Goal: Information Seeking & Learning: Learn about a topic

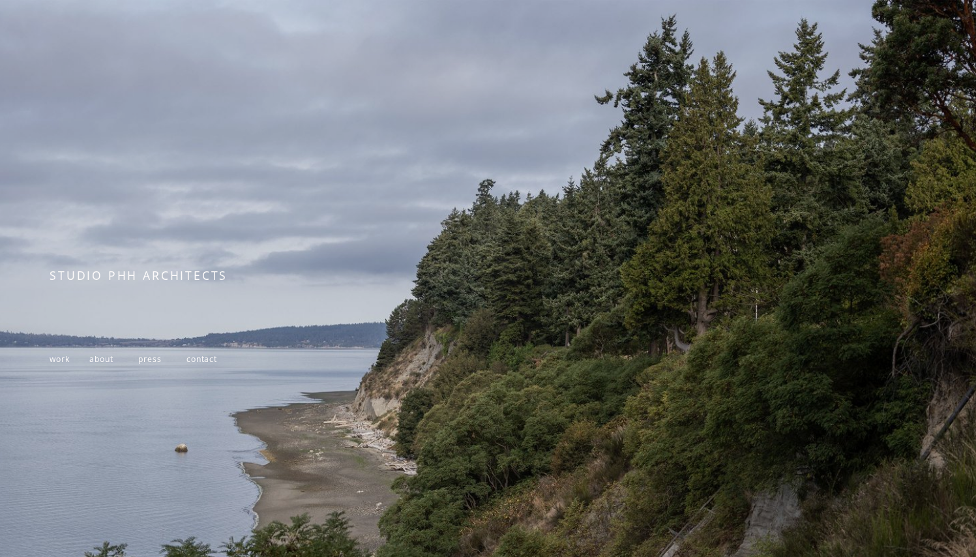
click at [63, 361] on span "work" at bounding box center [60, 358] width 20 height 11
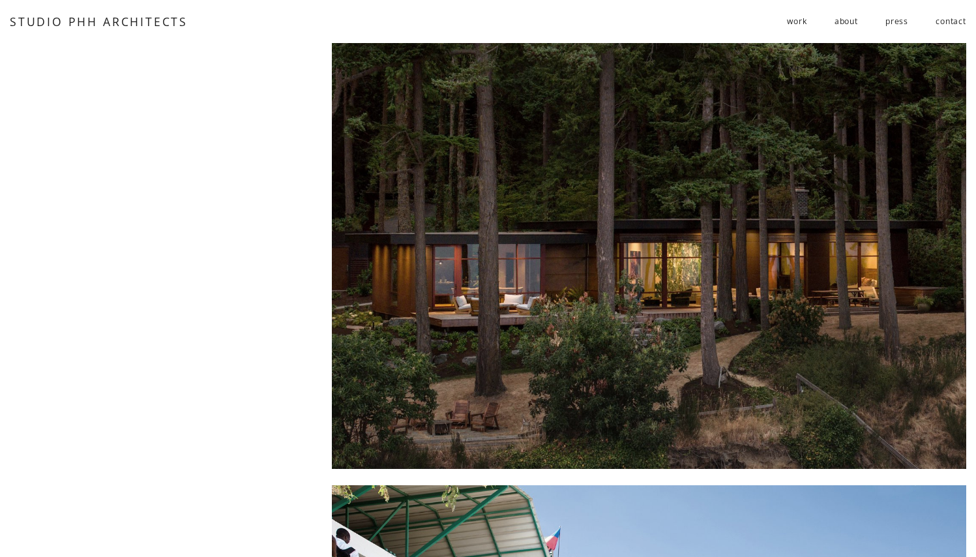
click at [667, 263] on div at bounding box center [649, 255] width 635 height 426
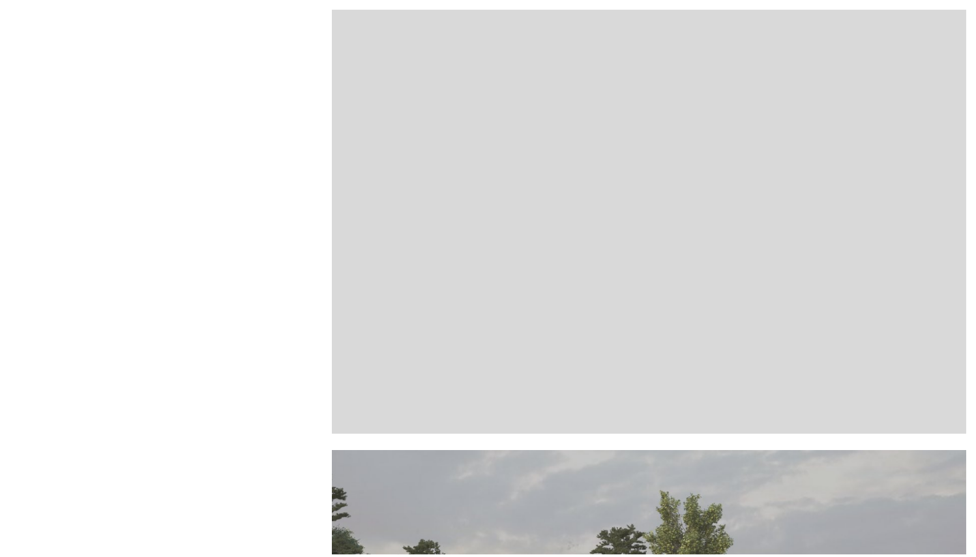
scroll to position [927, 0]
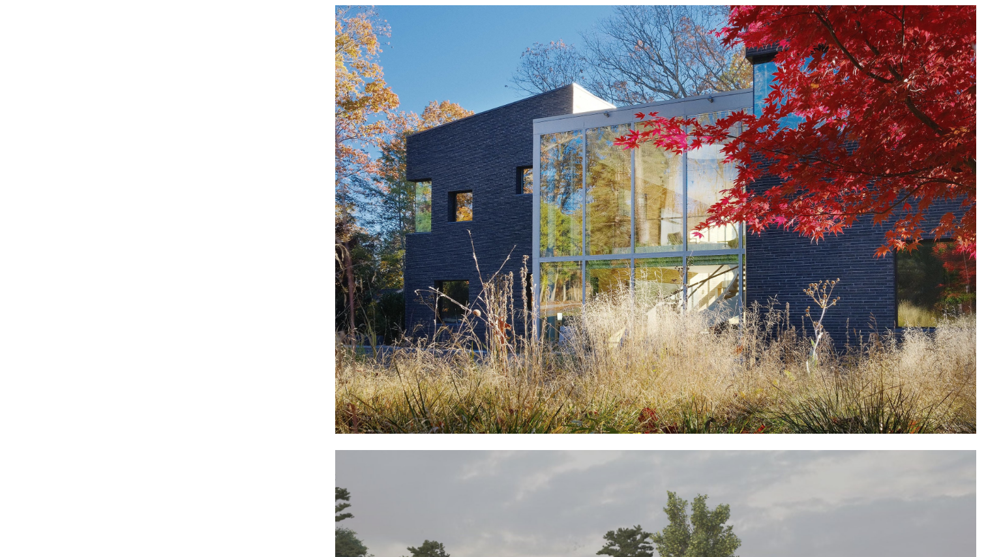
click at [654, 224] on div at bounding box center [655, 219] width 641 height 428
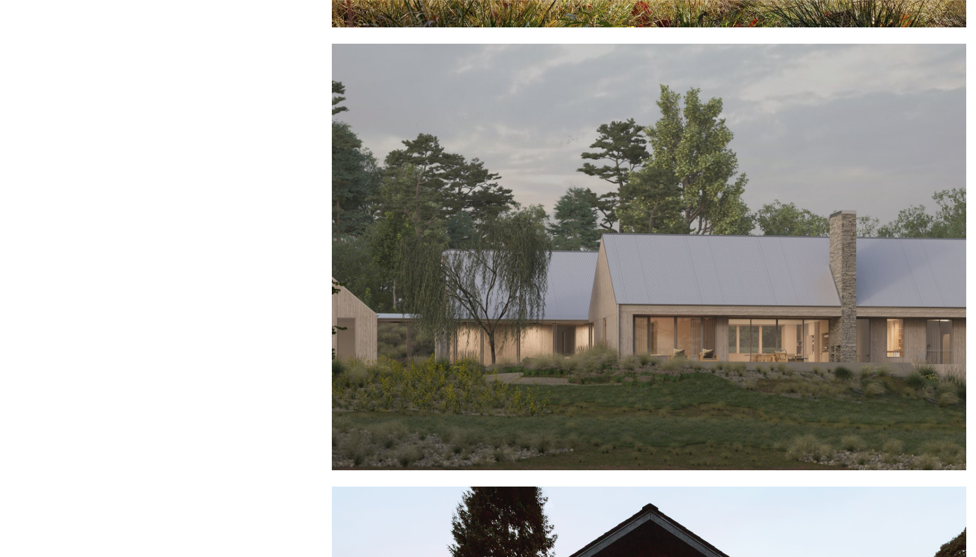
scroll to position [1329, 0]
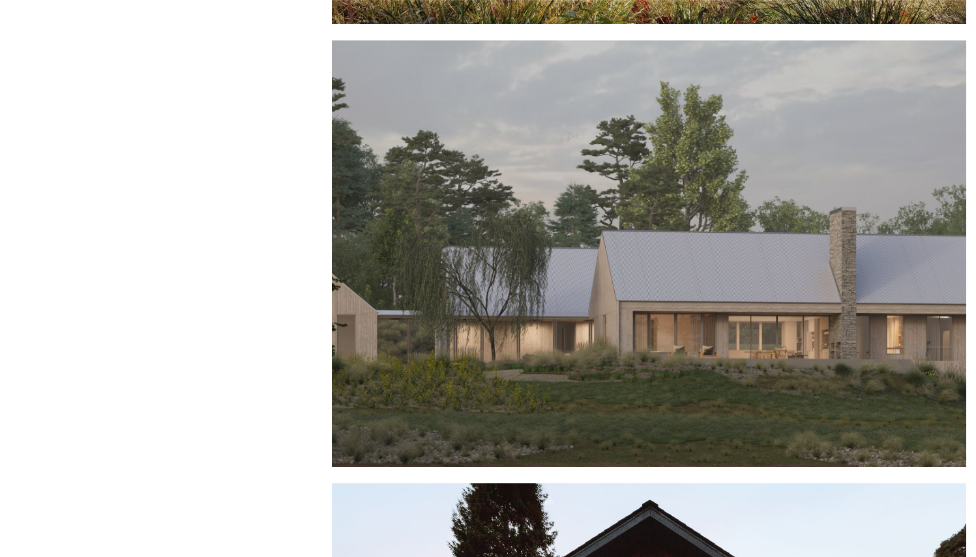
click at [703, 268] on div at bounding box center [649, 253] width 635 height 426
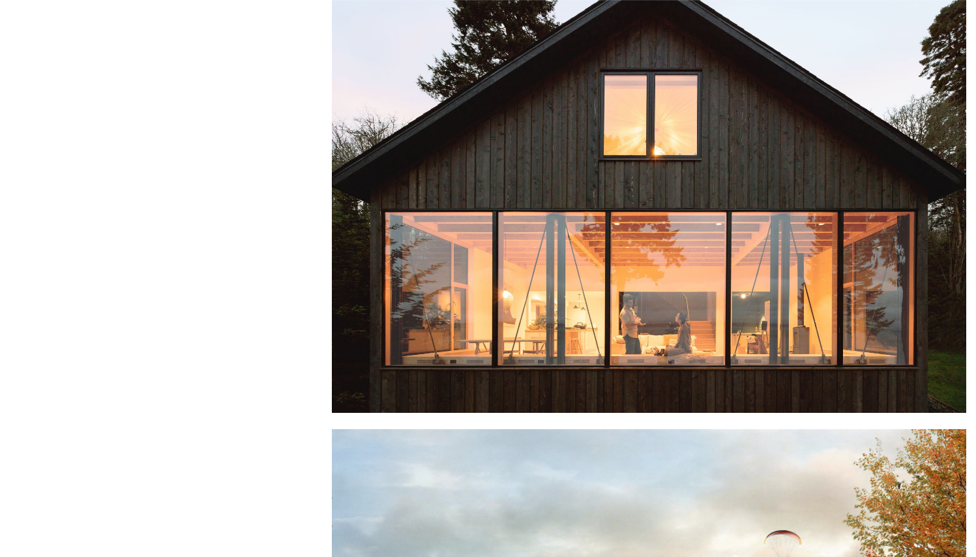
scroll to position [1870, 0]
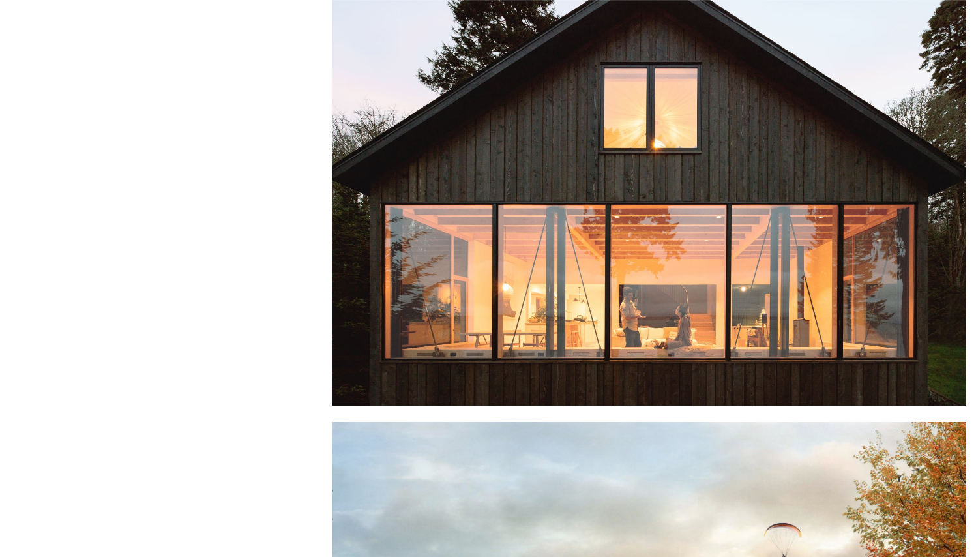
click at [642, 228] on div at bounding box center [649, 174] width 635 height 463
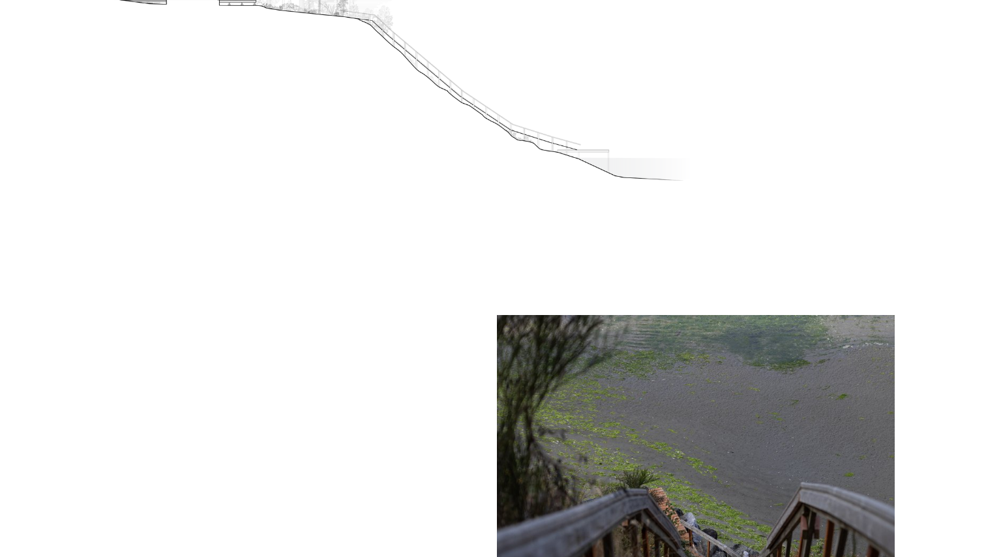
scroll to position [521, 0]
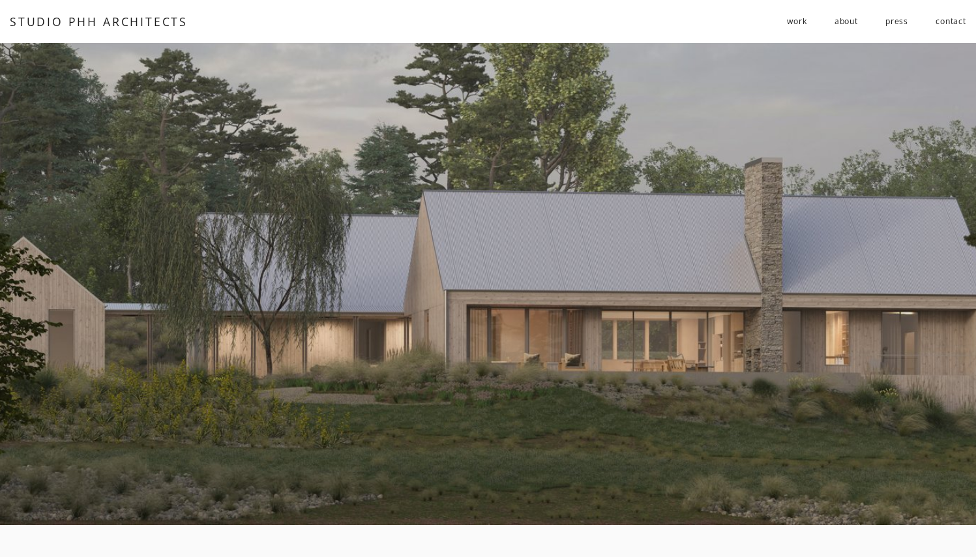
scroll to position [145, 0]
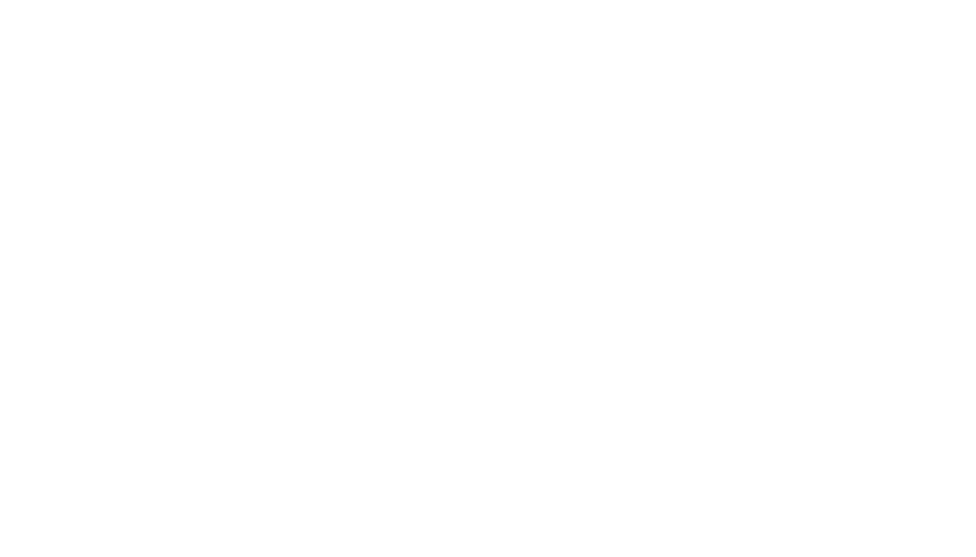
scroll to position [3175, 0]
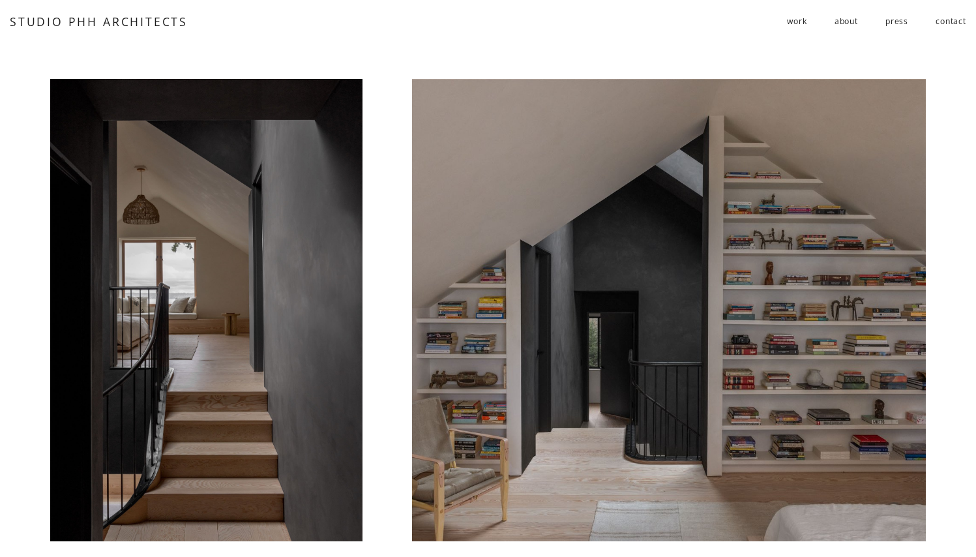
drag, startPoint x: 232, startPoint y: 23, endPoint x: 282, endPoint y: 256, distance: 238.2
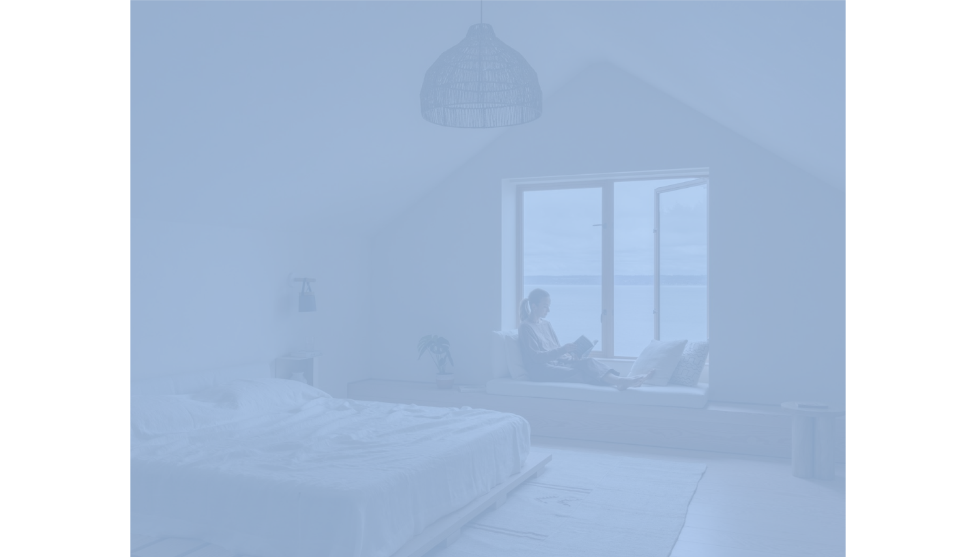
scroll to position [3139, 0]
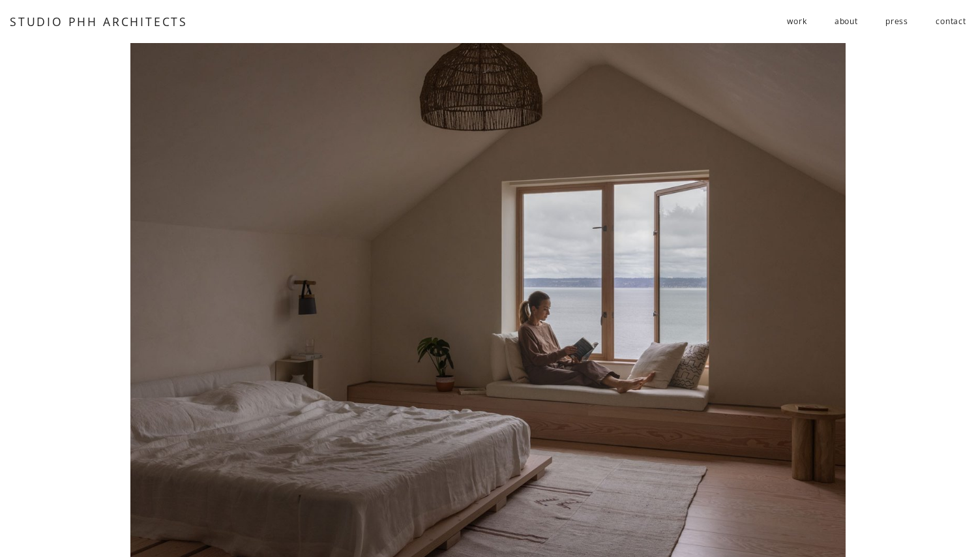
click at [921, 94] on div at bounding box center [488, 545] width 976 height 7283
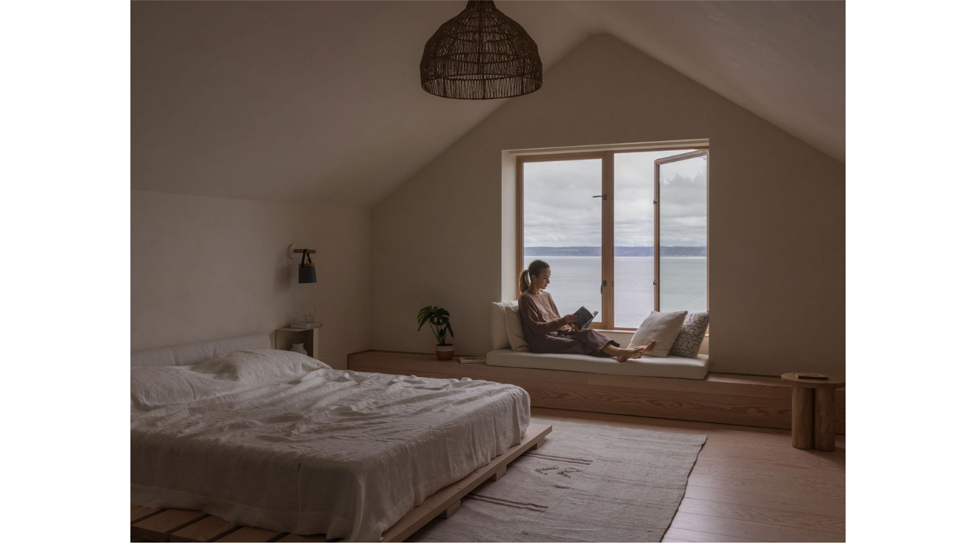
scroll to position [3165, 0]
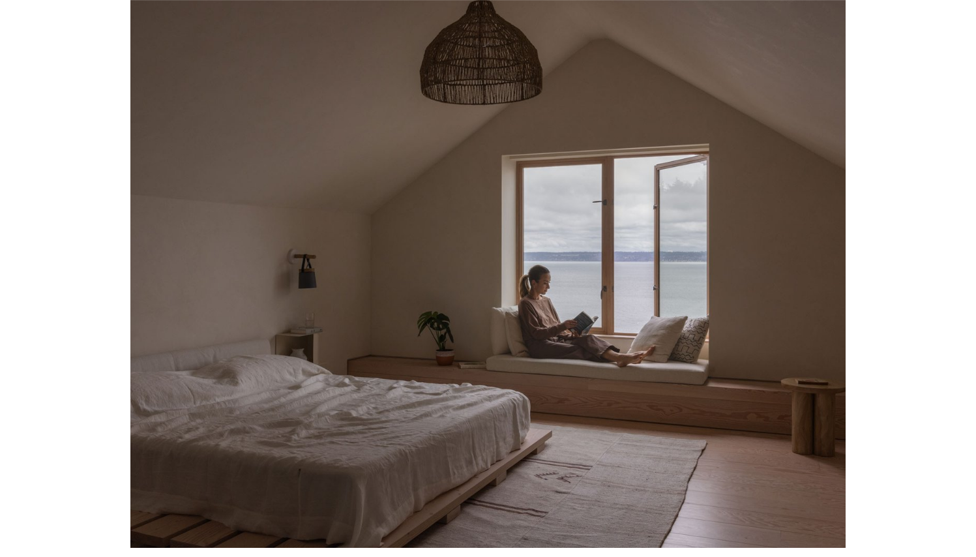
click at [901, 151] on div at bounding box center [488, 518] width 976 height 7283
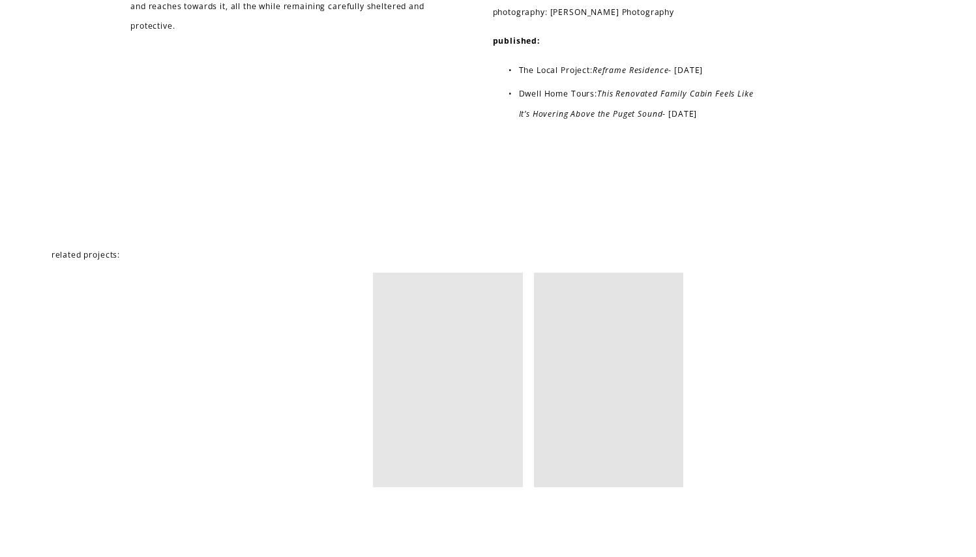
scroll to position [7568, 0]
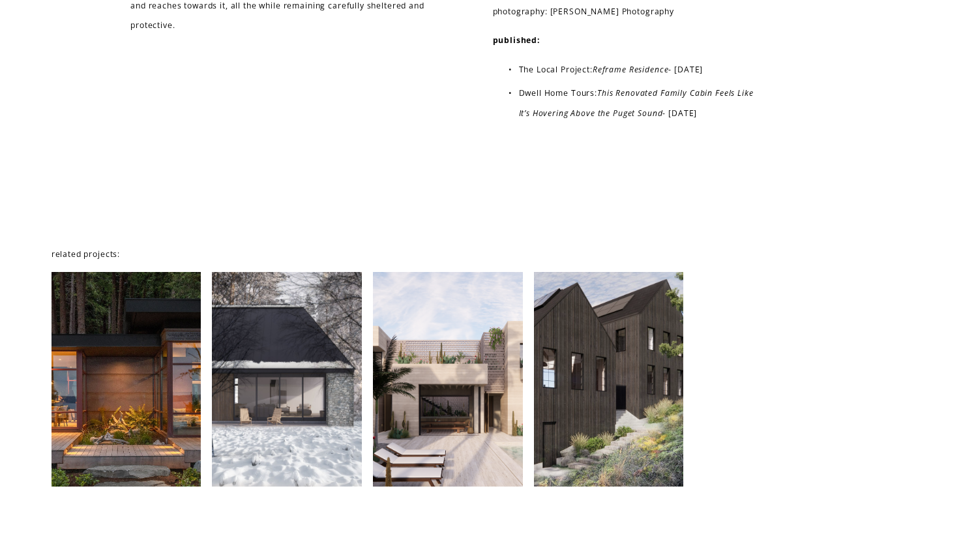
click at [288, 383] on div at bounding box center [287, 379] width 150 height 215
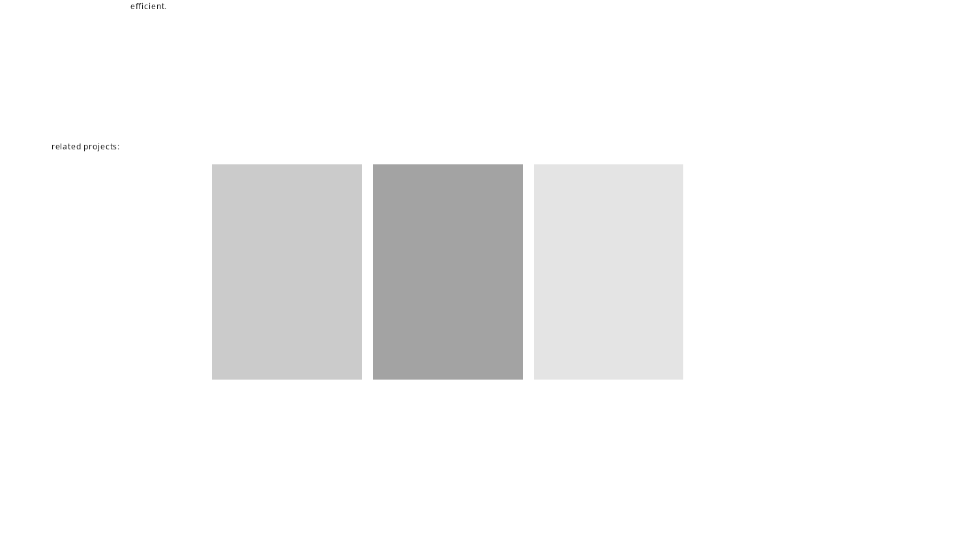
scroll to position [3332, 0]
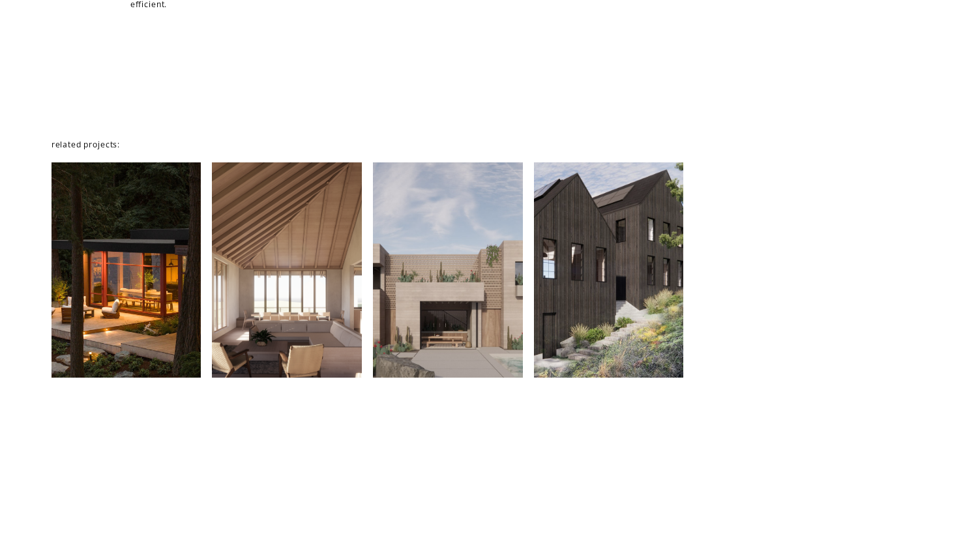
click at [595, 265] on div at bounding box center [609, 269] width 150 height 215
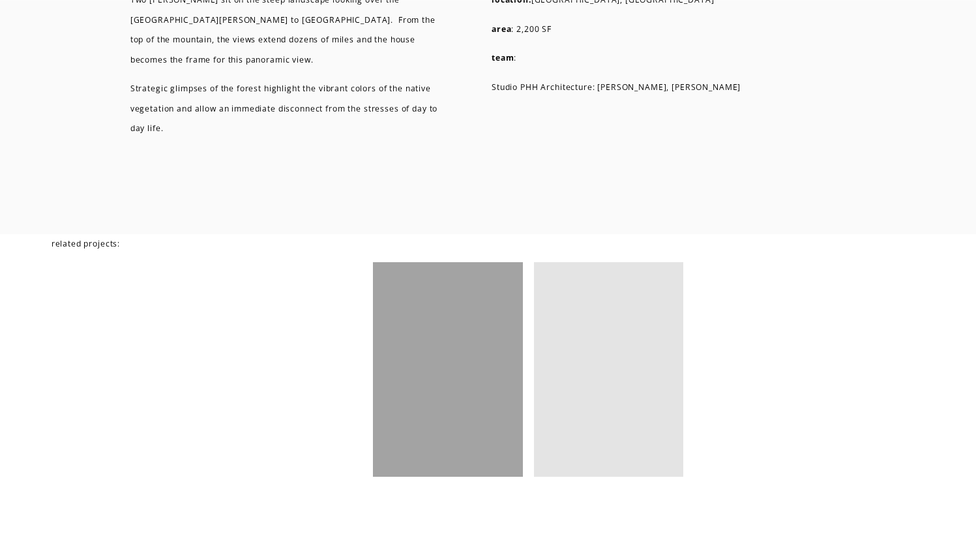
scroll to position [4799, 0]
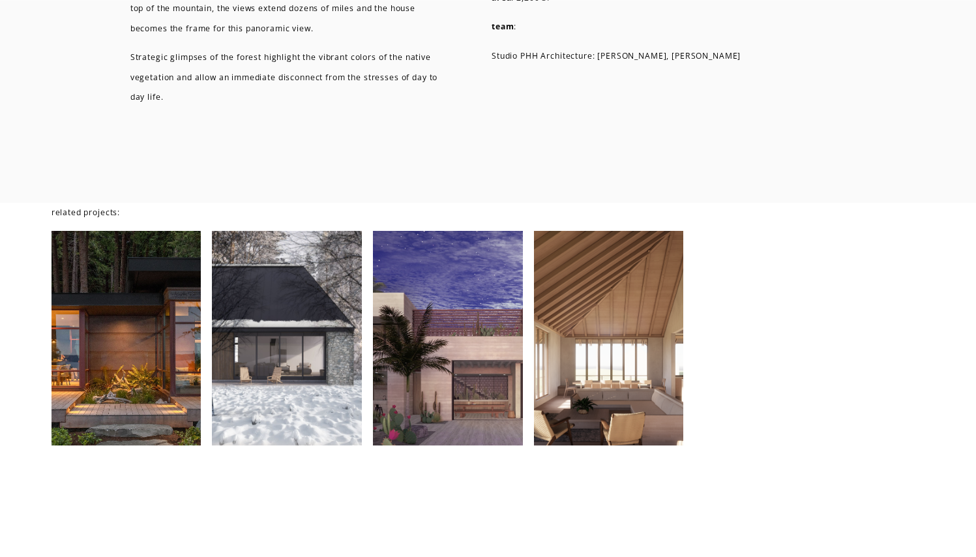
click at [483, 349] on div at bounding box center [448, 338] width 150 height 215
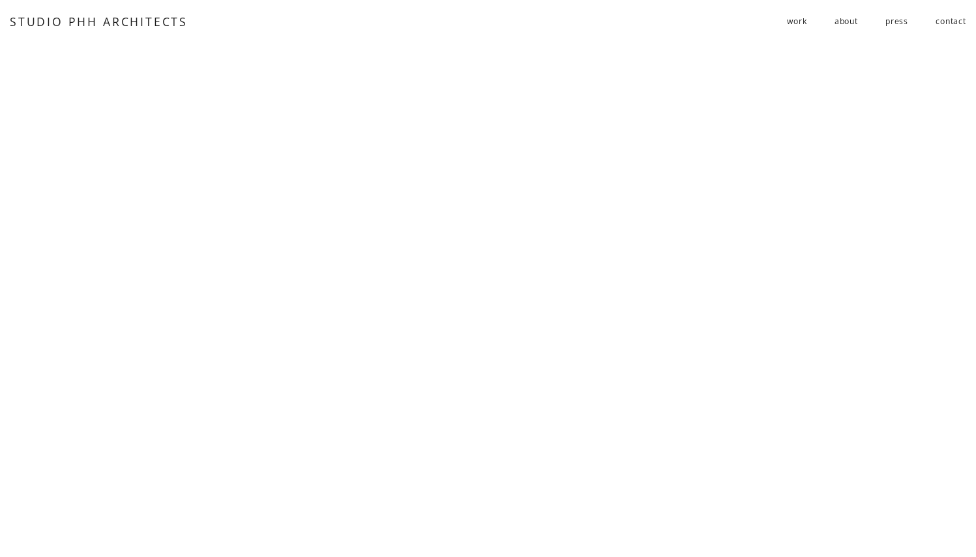
scroll to position [4197, 0]
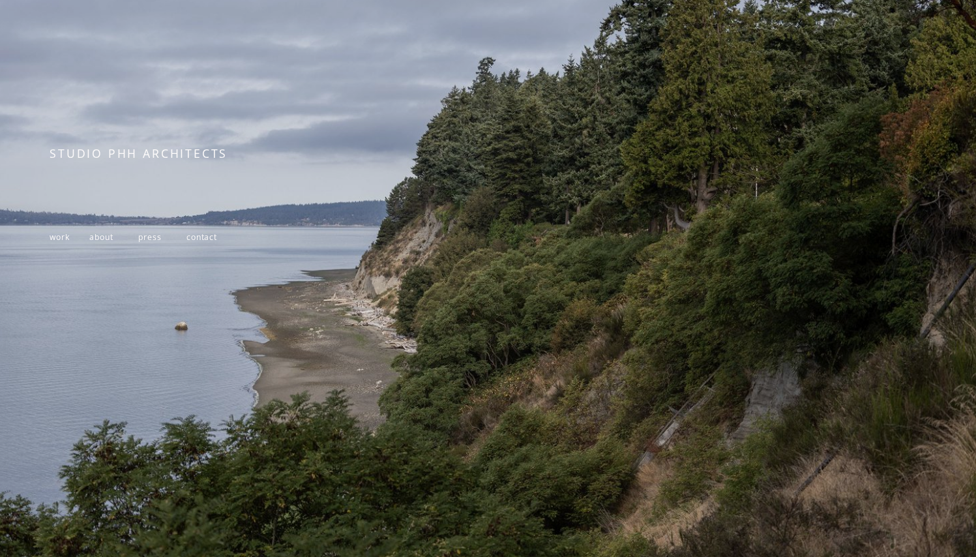
scroll to position [122, 0]
click at [56, 239] on span "work" at bounding box center [60, 237] width 20 height 11
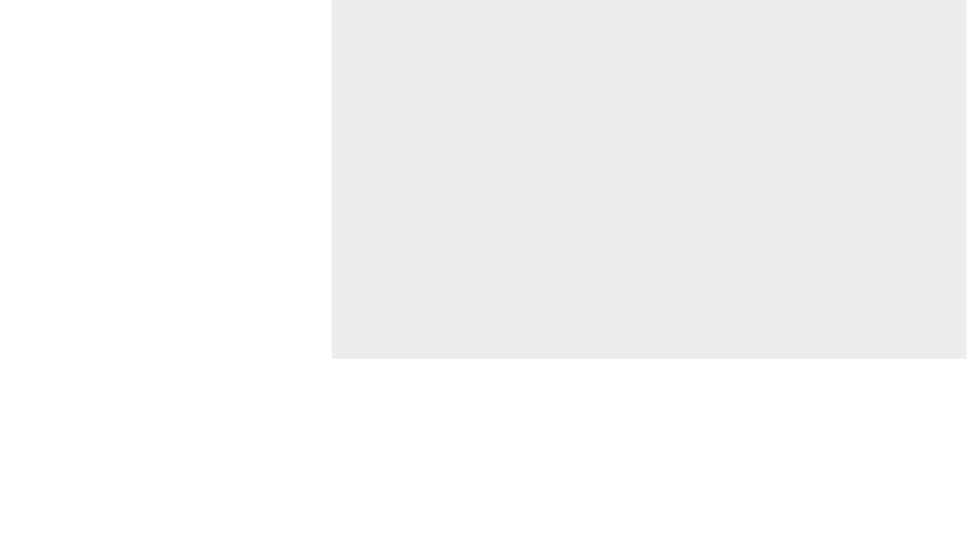
scroll to position [3674, 0]
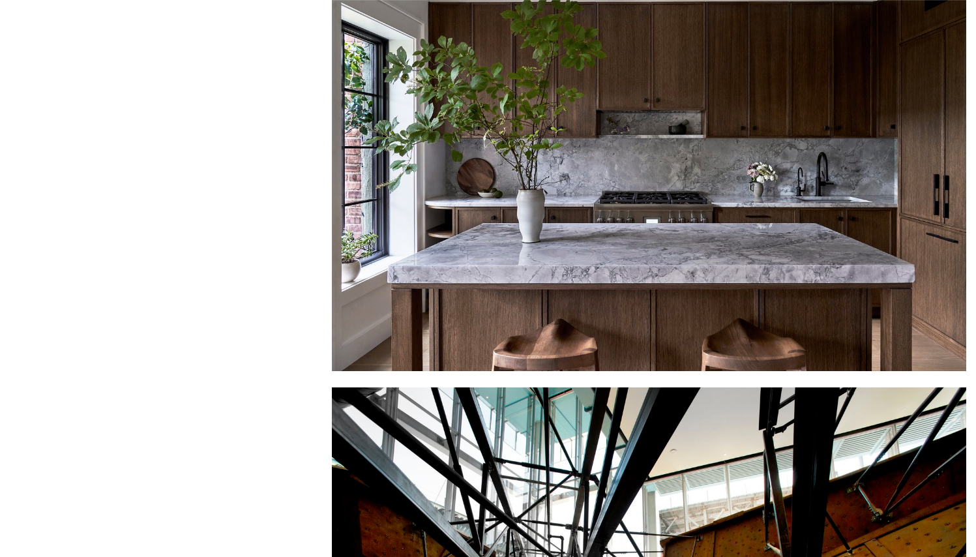
click at [688, 184] on div at bounding box center [649, 158] width 635 height 426
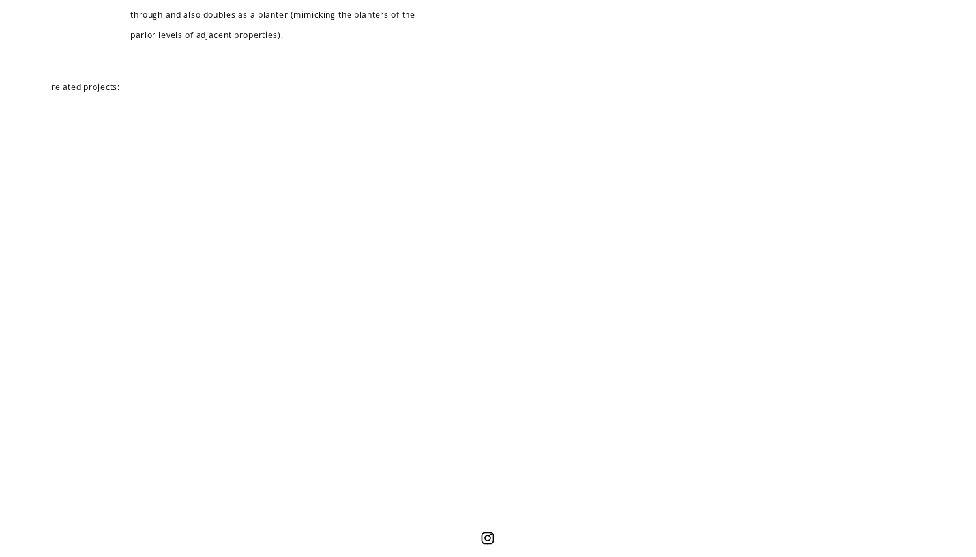
scroll to position [6082, 0]
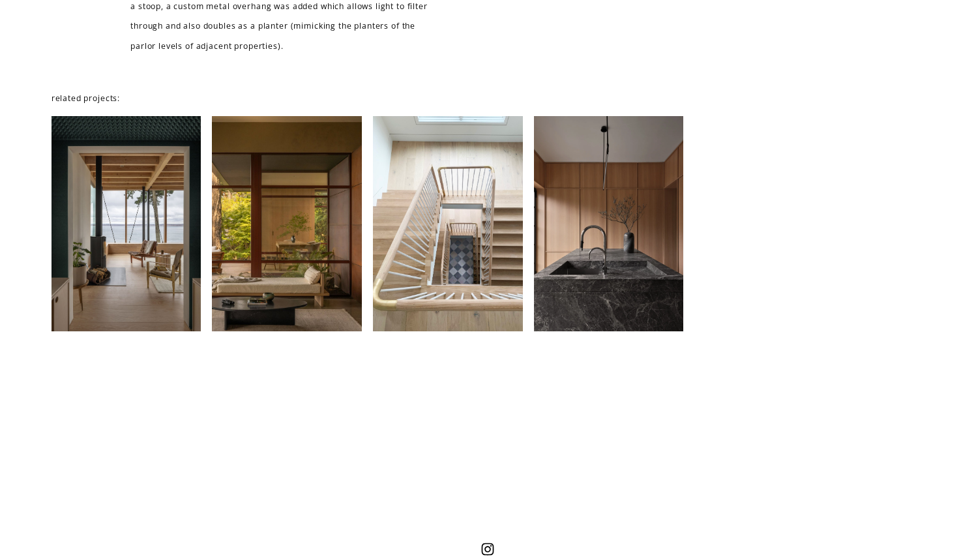
click at [286, 203] on div at bounding box center [287, 223] width 150 height 215
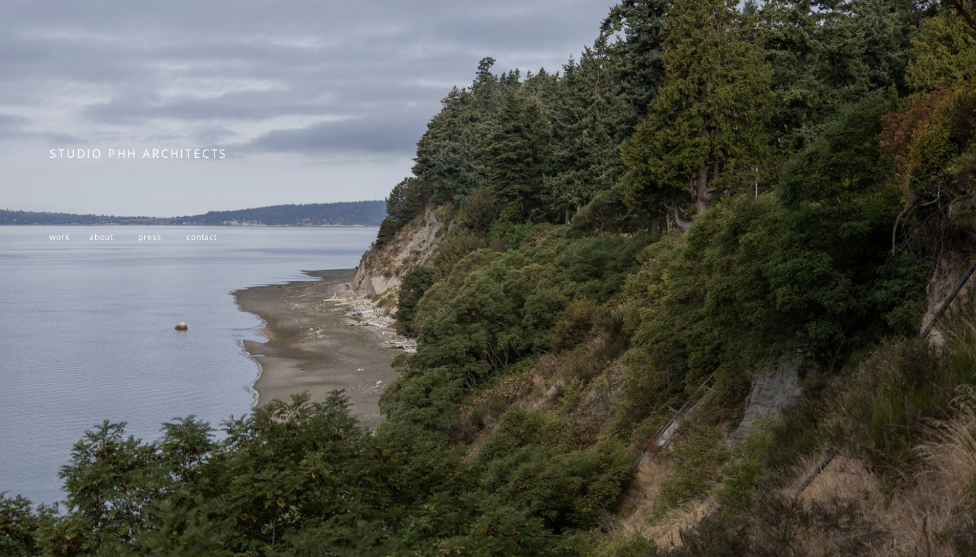
scroll to position [122, 0]
click at [58, 241] on span "work" at bounding box center [60, 237] width 20 height 11
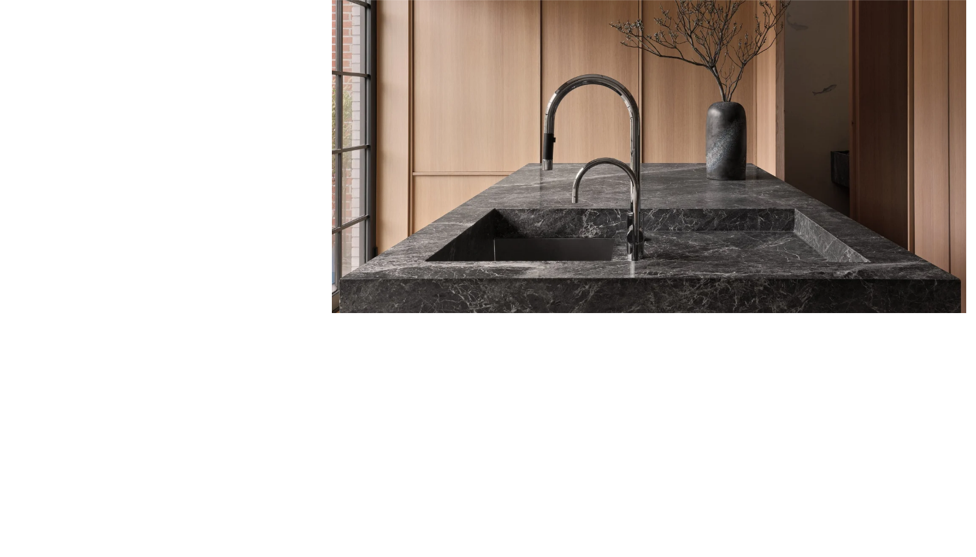
scroll to position [5012, 0]
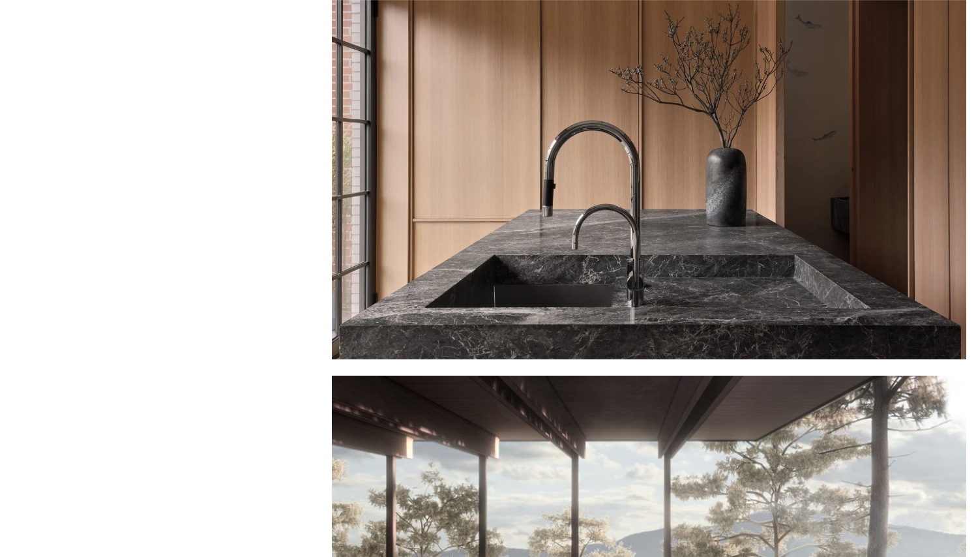
click at [607, 110] on div at bounding box center [649, 146] width 635 height 426
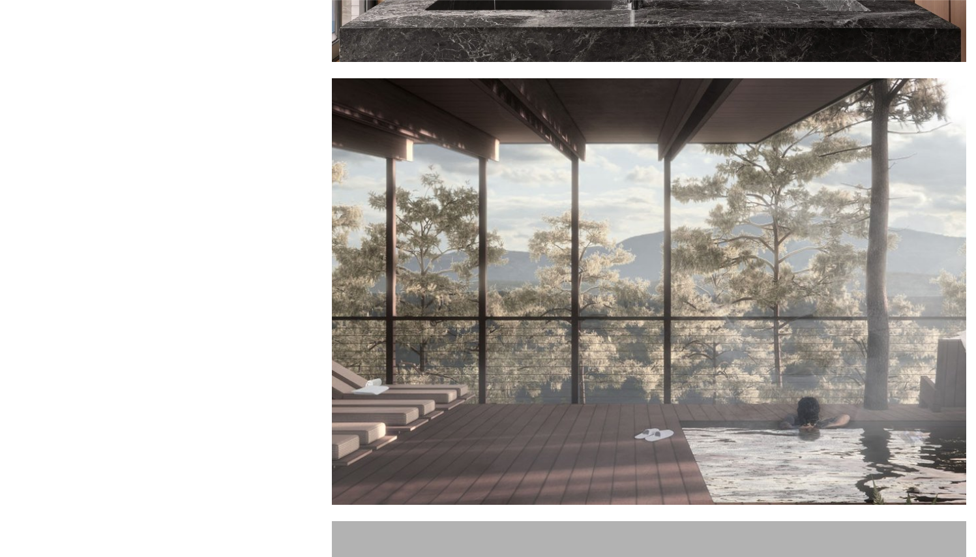
scroll to position [5310, 0]
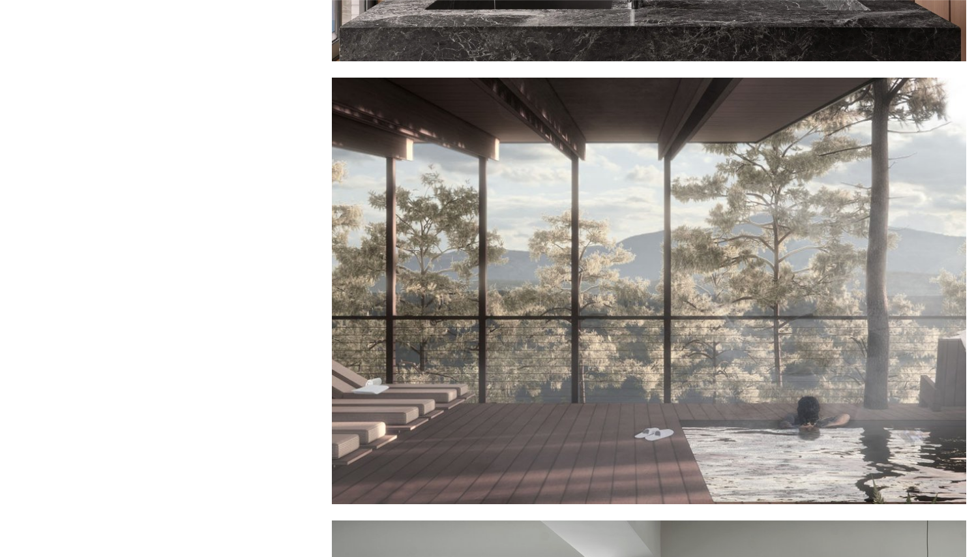
click at [581, 305] on div at bounding box center [649, 291] width 635 height 426
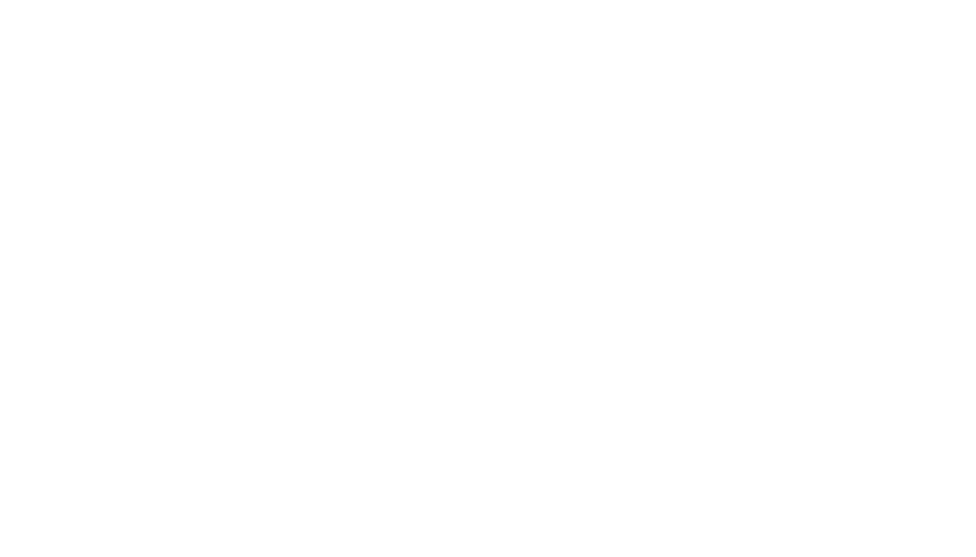
scroll to position [6316, 0]
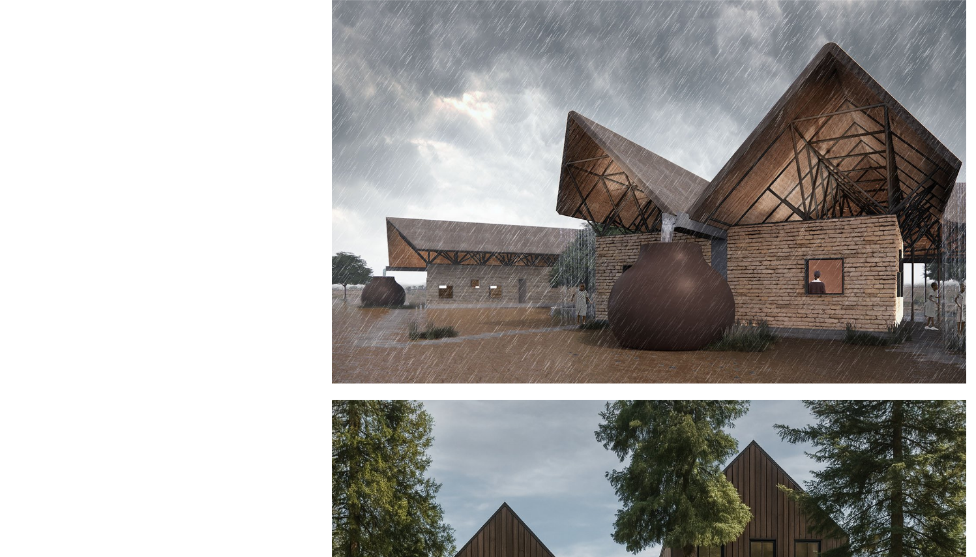
click at [568, 204] on div at bounding box center [649, 170] width 635 height 426
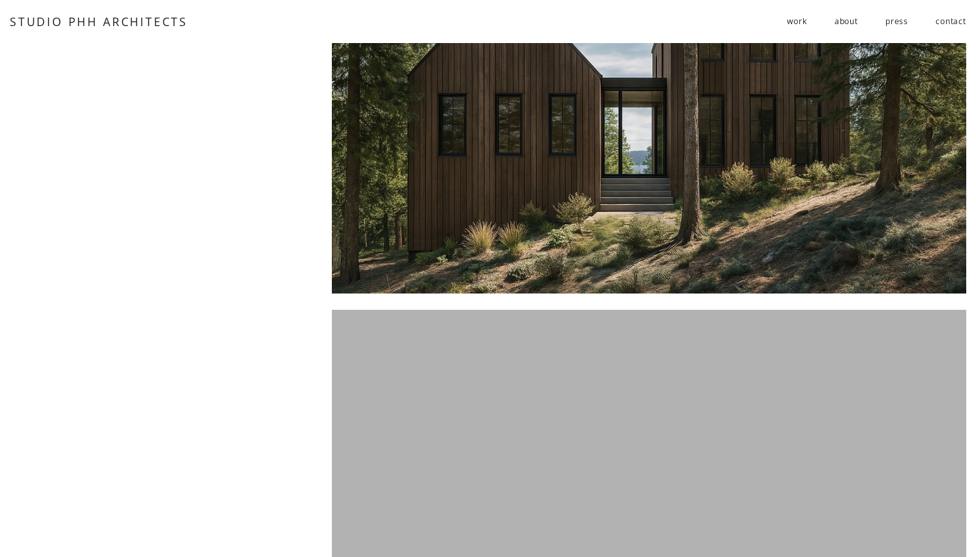
scroll to position [6778, 0]
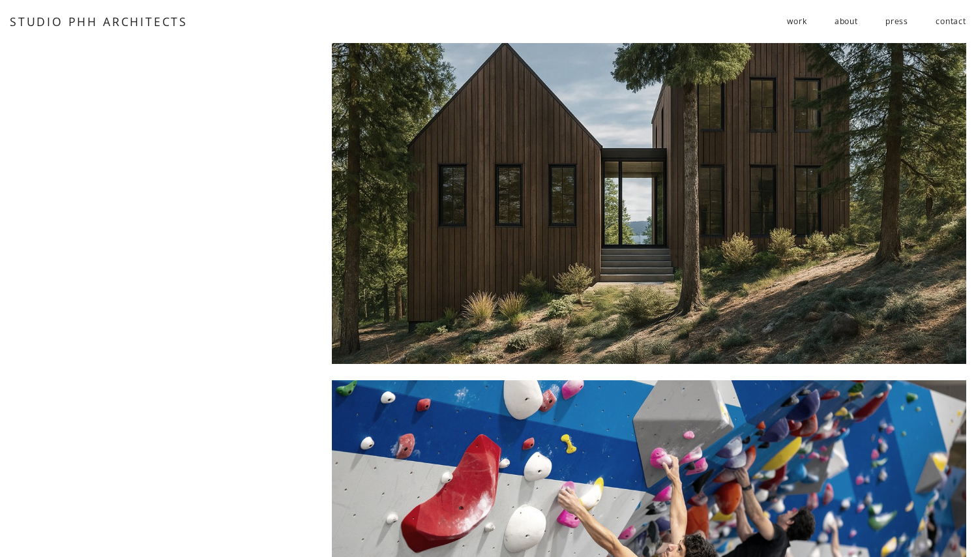
click at [672, 157] on div at bounding box center [649, 151] width 635 height 426
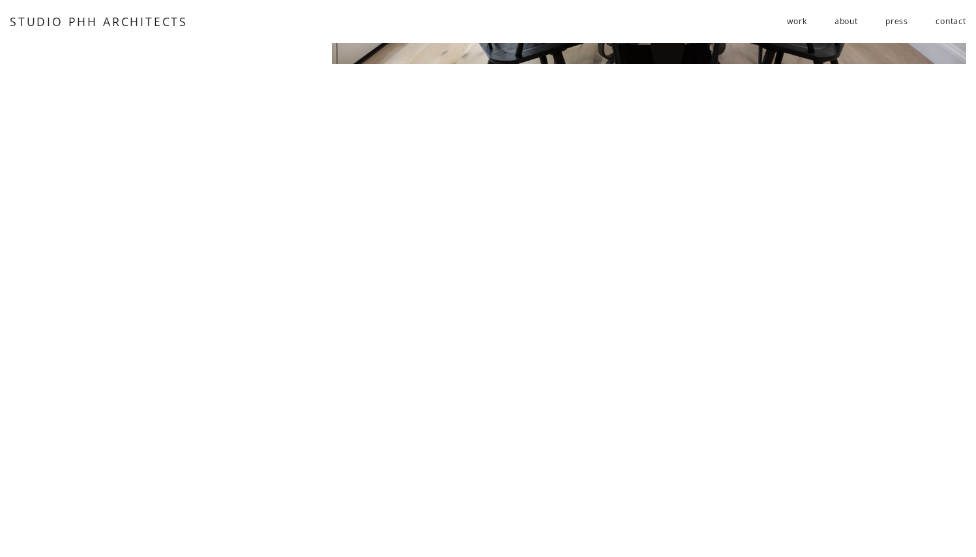
scroll to position [8380, 0]
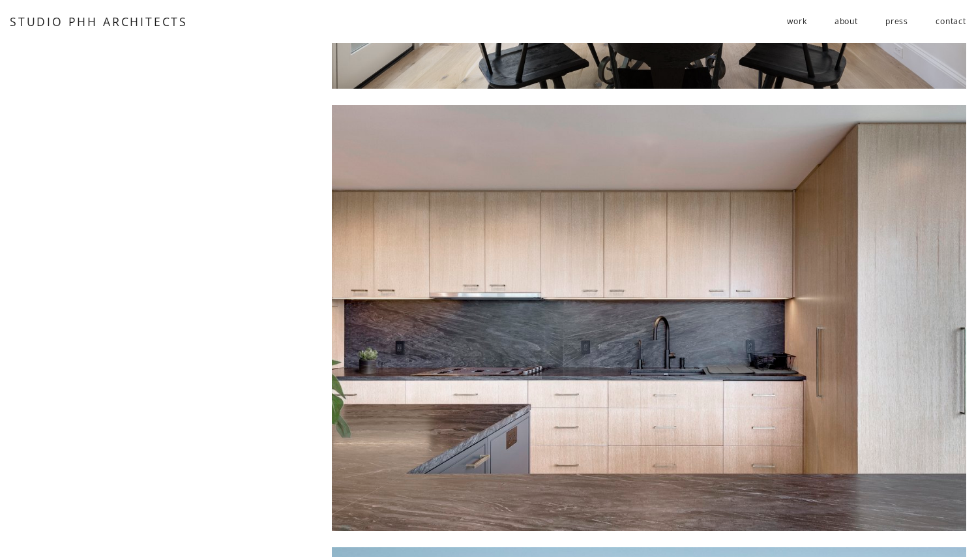
click at [570, 314] on div at bounding box center [649, 318] width 635 height 426
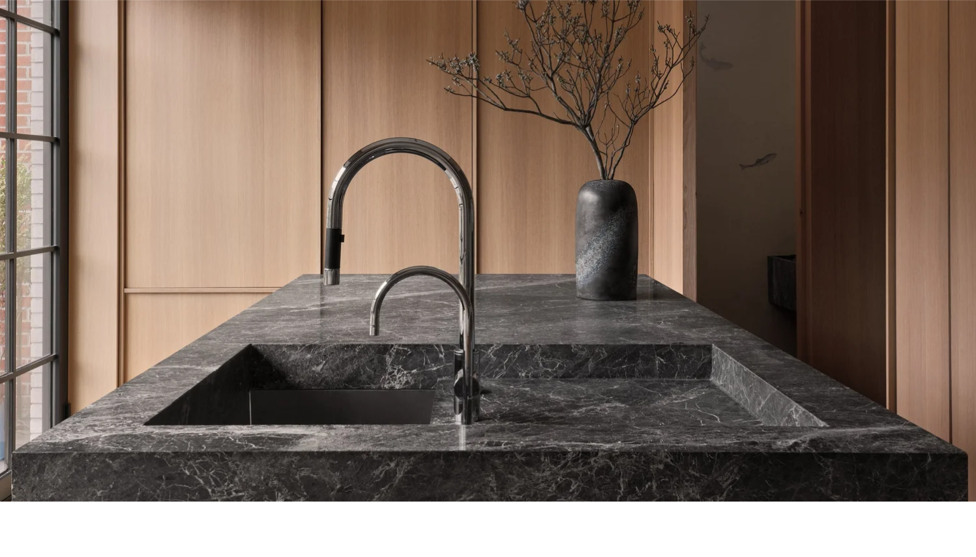
scroll to position [66, 0]
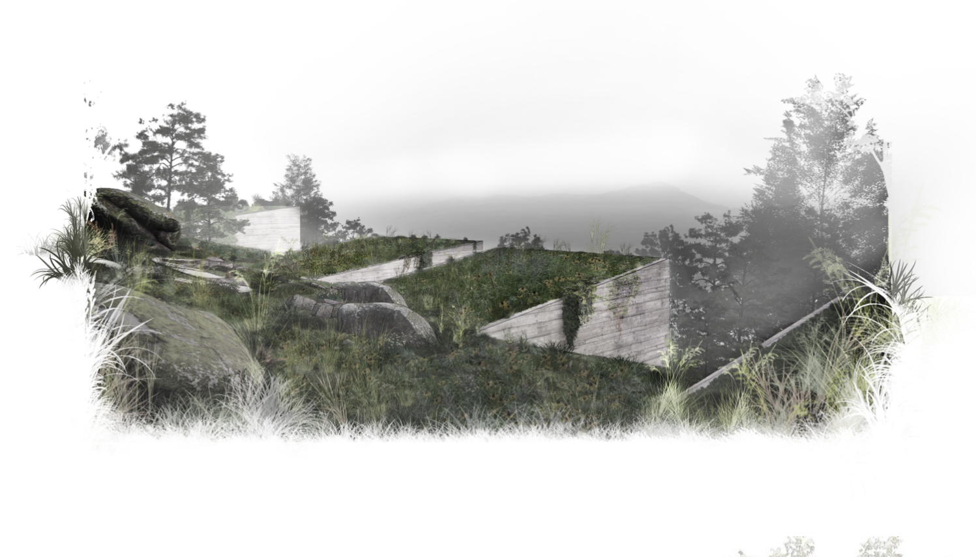
scroll to position [260, 0]
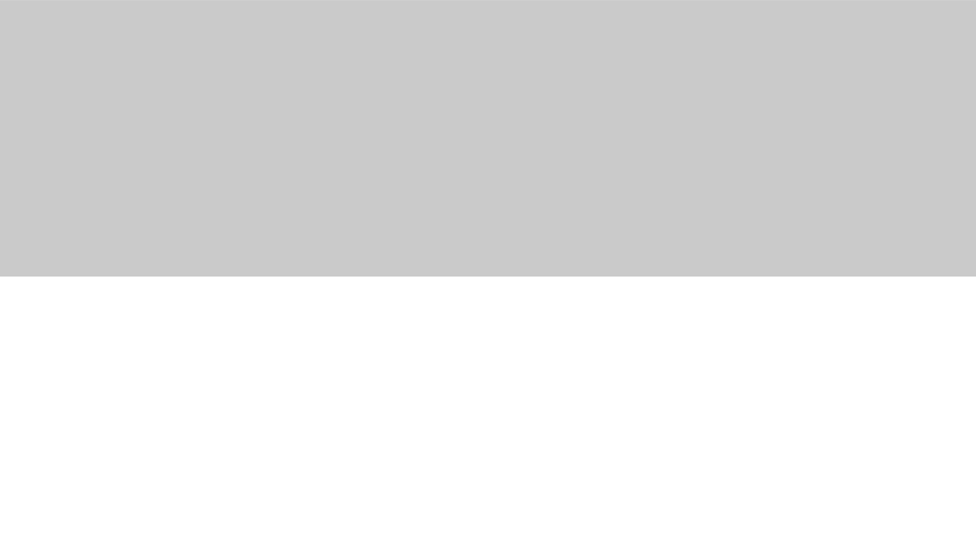
scroll to position [1801, 0]
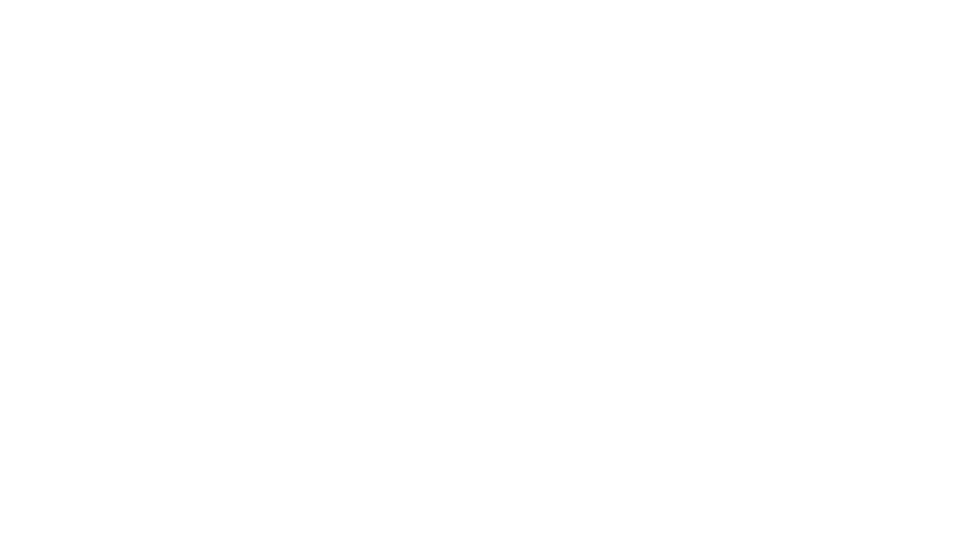
scroll to position [1978, 0]
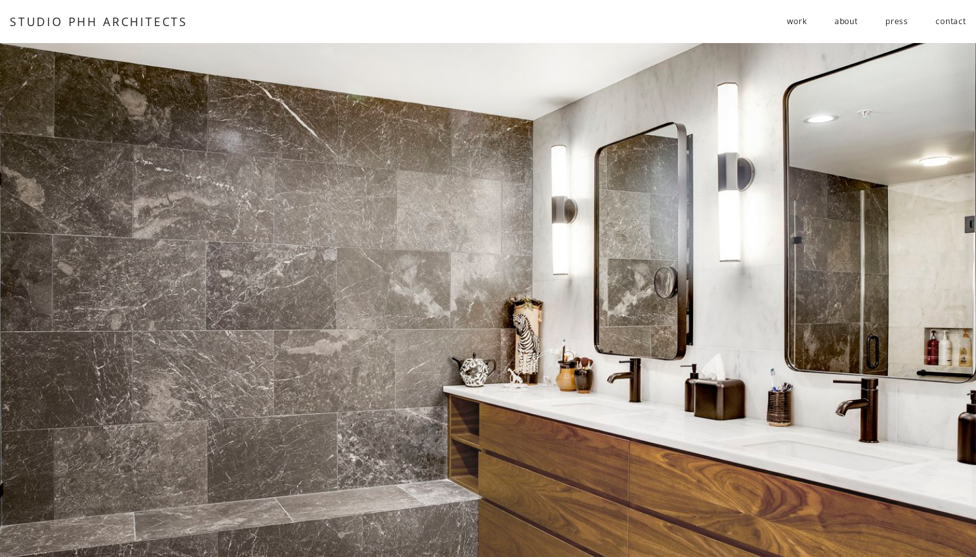
click at [42, 22] on link "STUDIO PHH ARCHITECTS" at bounding box center [99, 22] width 178 height 16
